Goal: Use online tool/utility

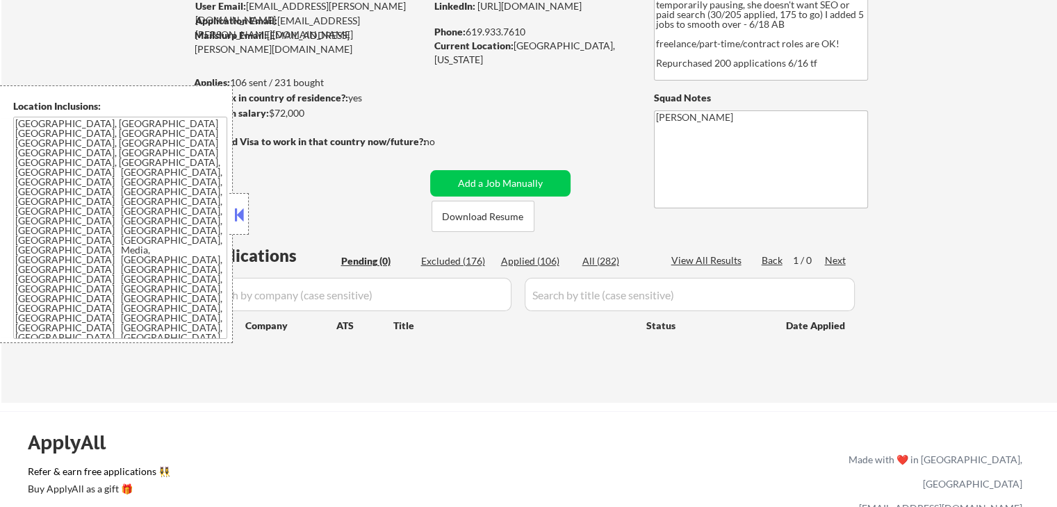
scroll to position [139, 0]
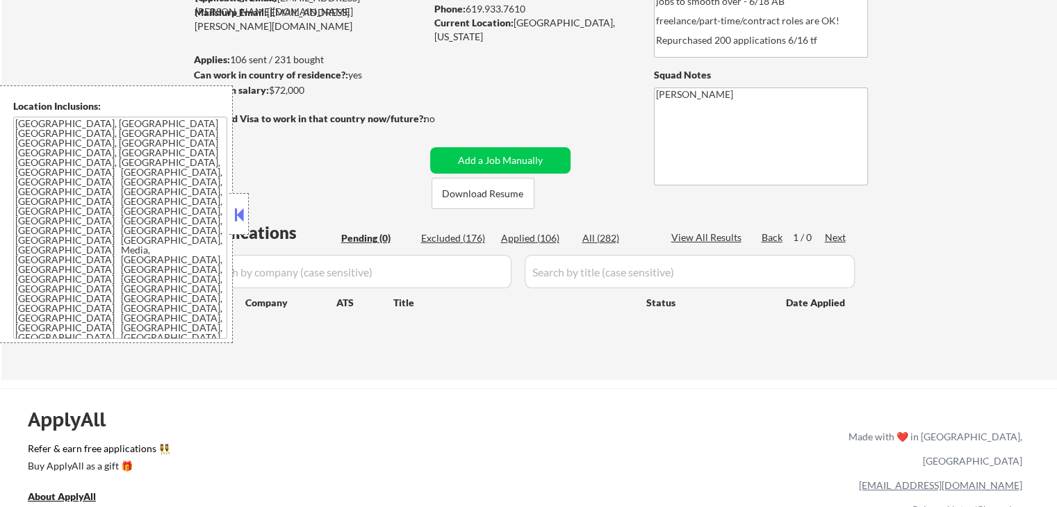
click at [236, 217] on button at bounding box center [238, 214] width 15 height 21
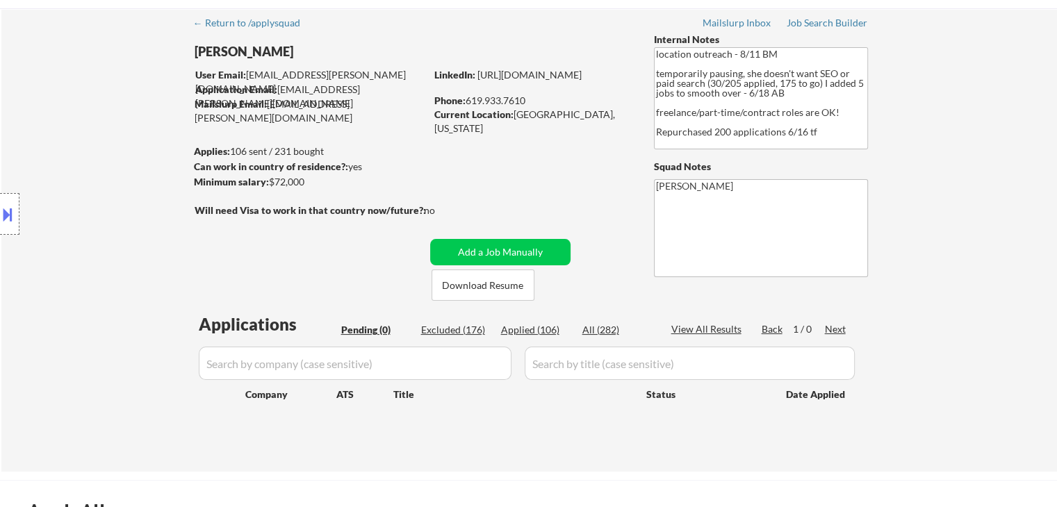
scroll to position [0, 0]
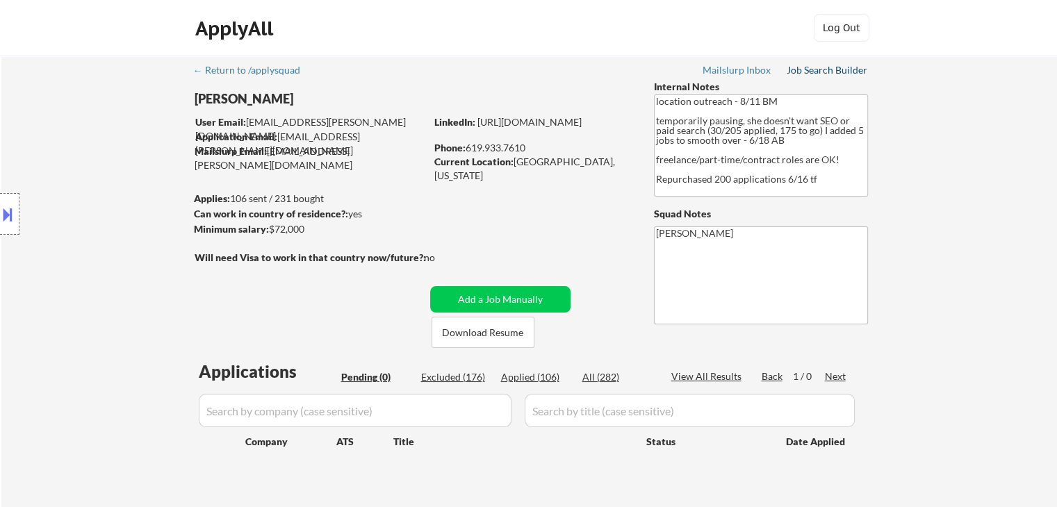
click at [834, 67] on div "Job Search Builder" at bounding box center [826, 70] width 81 height 10
click at [77, 94] on div "Location Inclusions: [GEOGRAPHIC_DATA], [GEOGRAPHIC_DATA] [GEOGRAPHIC_DATA], [G…" at bounding box center [124, 214] width 249 height 258
click at [76, 94] on div "Location Inclusions: [GEOGRAPHIC_DATA], [GEOGRAPHIC_DATA] [GEOGRAPHIC_DATA], [G…" at bounding box center [124, 214] width 249 height 258
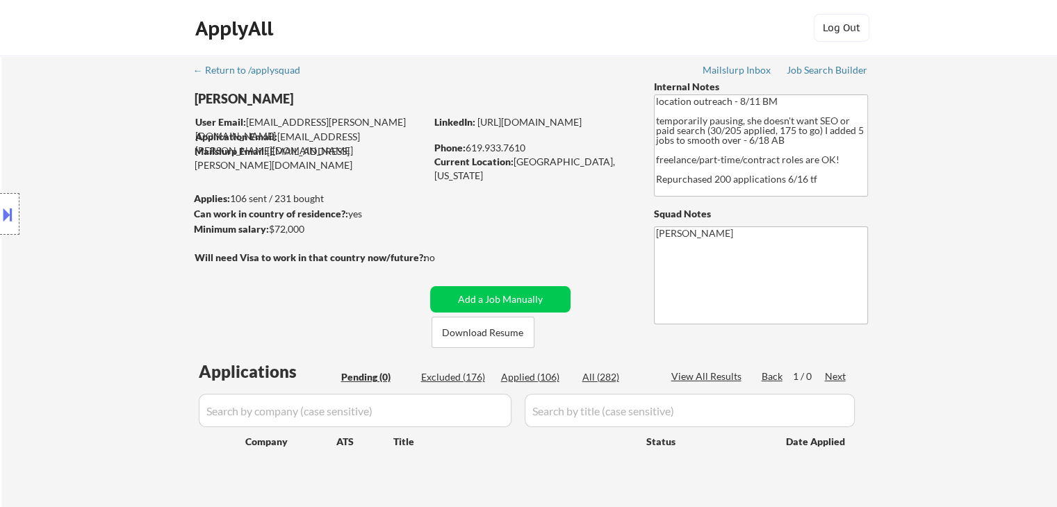
click at [76, 94] on div "Location Inclusions: [GEOGRAPHIC_DATA], [GEOGRAPHIC_DATA] [GEOGRAPHIC_DATA], [G…" at bounding box center [124, 214] width 249 height 258
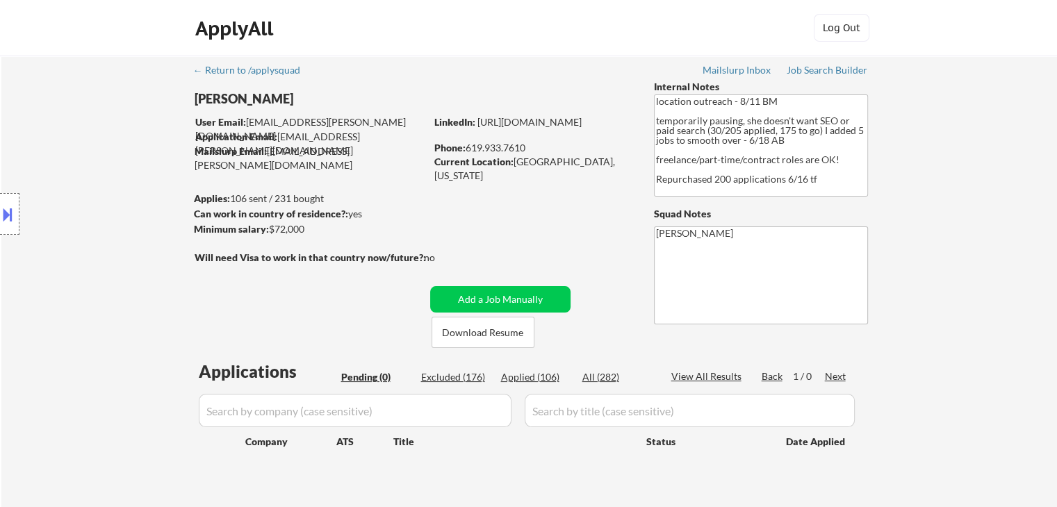
click at [76, 94] on div "Location Inclusions: [GEOGRAPHIC_DATA], [GEOGRAPHIC_DATA] [GEOGRAPHIC_DATA], [G…" at bounding box center [124, 214] width 249 height 258
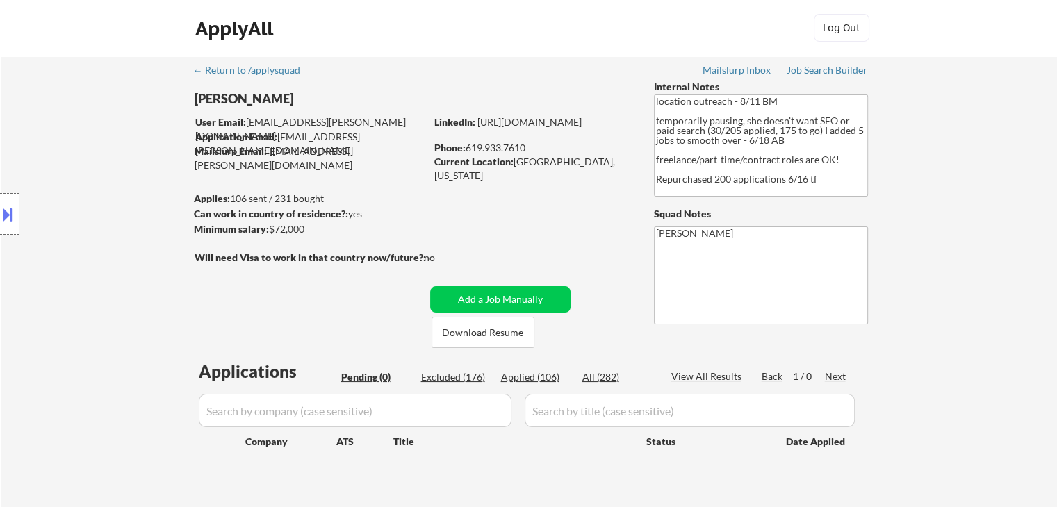
click at [76, 94] on div "Location Inclusions: [GEOGRAPHIC_DATA], [GEOGRAPHIC_DATA] [GEOGRAPHIC_DATA], [G…" at bounding box center [124, 214] width 249 height 258
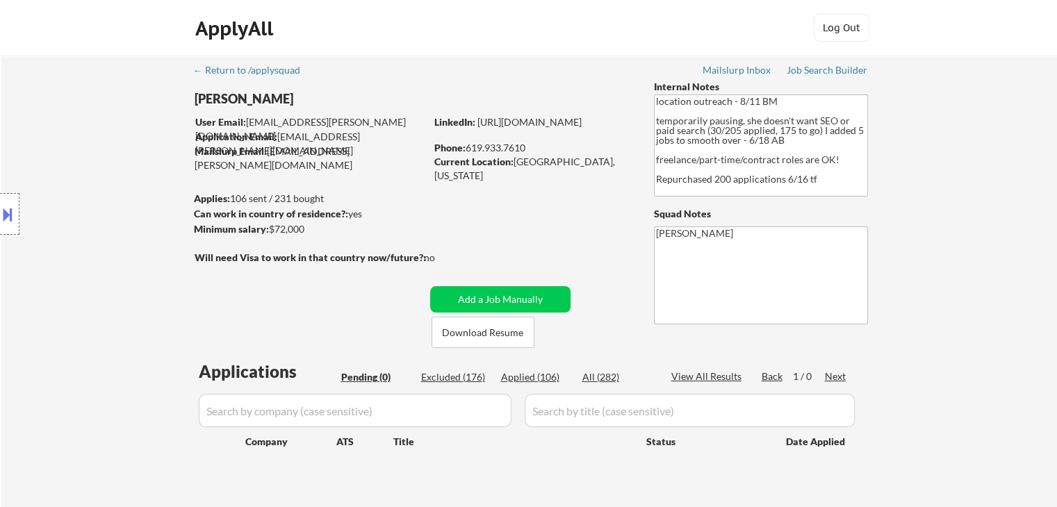
click at [76, 94] on div "Location Inclusions: [GEOGRAPHIC_DATA], [GEOGRAPHIC_DATA] [GEOGRAPHIC_DATA], [G…" at bounding box center [124, 214] width 249 height 258
click at [86, 104] on div "Location Inclusions: [GEOGRAPHIC_DATA], [GEOGRAPHIC_DATA] [GEOGRAPHIC_DATA], [G…" at bounding box center [124, 214] width 249 height 258
click at [93, 128] on div "Location Inclusions: [GEOGRAPHIC_DATA], [GEOGRAPHIC_DATA] [GEOGRAPHIC_DATA], [G…" at bounding box center [124, 214] width 249 height 258
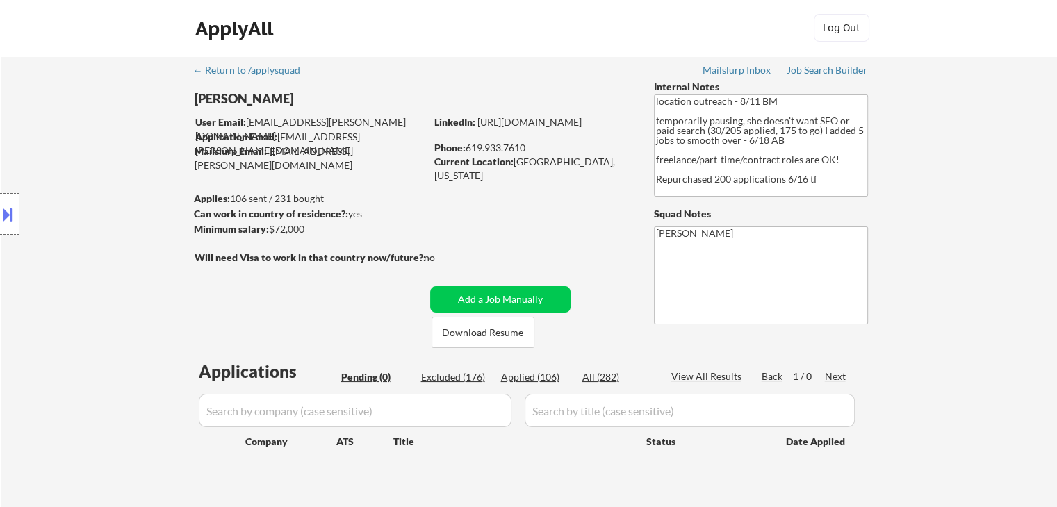
click at [93, 128] on div "Location Inclusions: [GEOGRAPHIC_DATA], [GEOGRAPHIC_DATA] [GEOGRAPHIC_DATA], [G…" at bounding box center [124, 214] width 249 height 258
click at [93, 129] on div "Location Inclusions: [GEOGRAPHIC_DATA], [GEOGRAPHIC_DATA] [GEOGRAPHIC_DATA], [G…" at bounding box center [124, 214] width 249 height 258
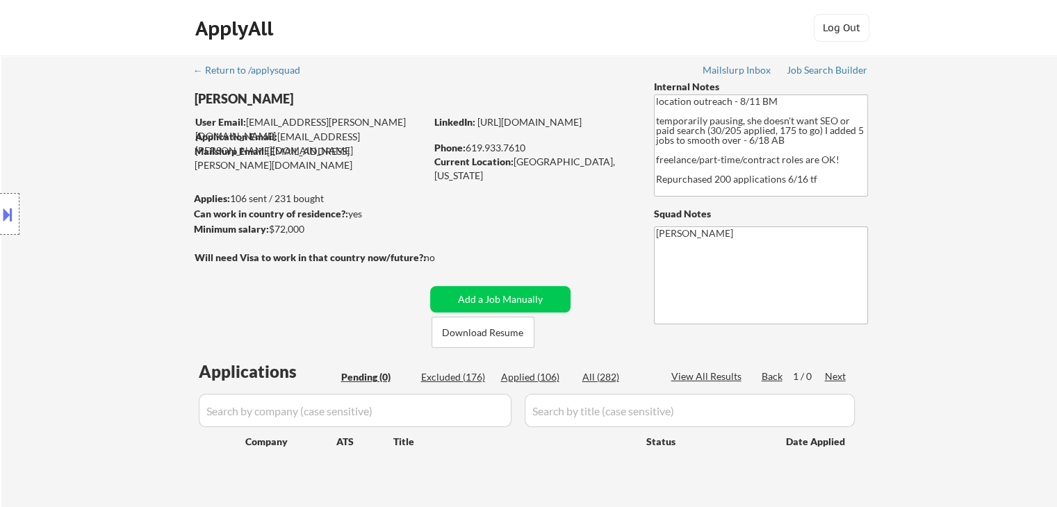
click at [93, 129] on div "Location Inclusions: [GEOGRAPHIC_DATA], [GEOGRAPHIC_DATA] [GEOGRAPHIC_DATA], [G…" at bounding box center [124, 214] width 249 height 258
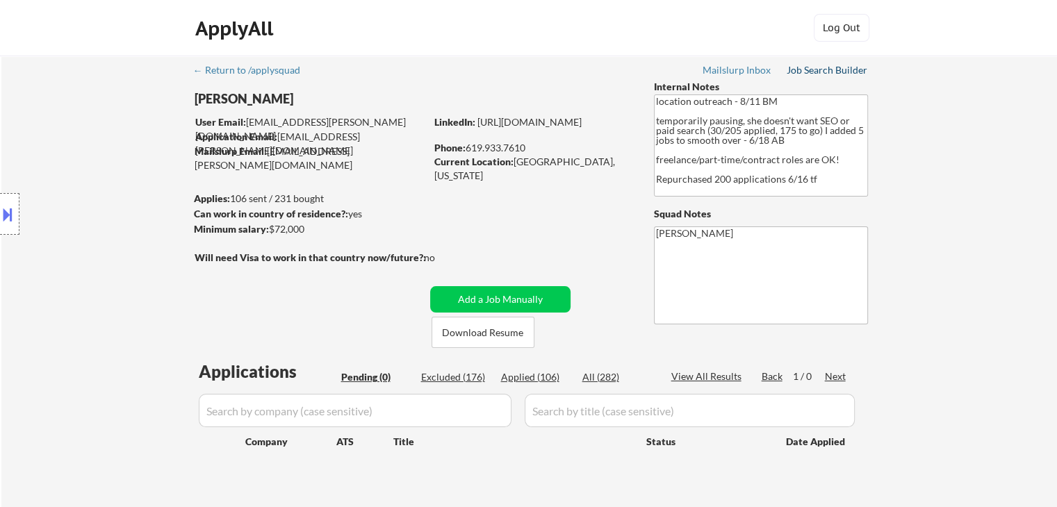
drag, startPoint x: 811, startPoint y: 67, endPoint x: 798, endPoint y: 70, distance: 14.2
click at [811, 67] on div "Job Search Builder" at bounding box center [826, 70] width 81 height 10
click at [105, 202] on div "Location Inclusions: [GEOGRAPHIC_DATA], [GEOGRAPHIC_DATA] [GEOGRAPHIC_DATA], [G…" at bounding box center [124, 214] width 249 height 258
